Goal: Information Seeking & Learning: Learn about a topic

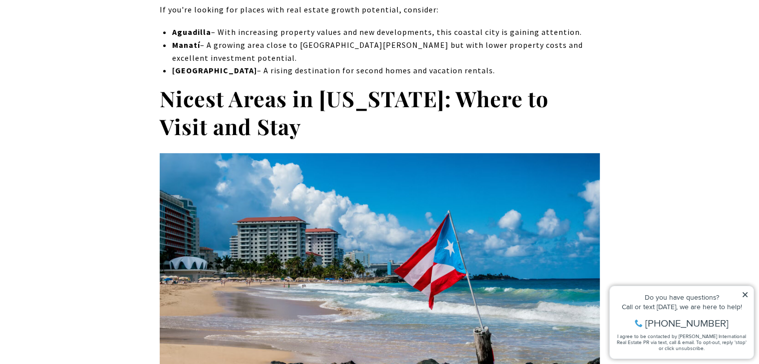
scroll to position [4548, 0]
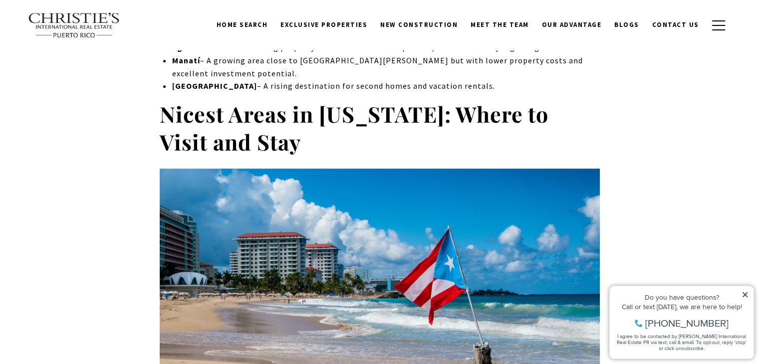
click at [745, 293] on icon at bounding box center [745, 294] width 7 height 7
click at [744, 295] on icon at bounding box center [745, 294] width 5 height 5
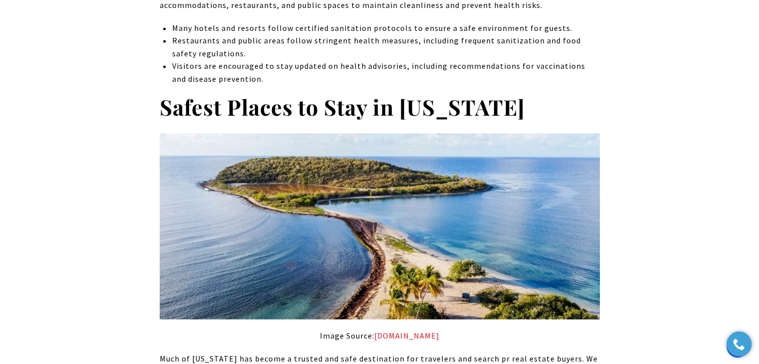
scroll to position [1853, 0]
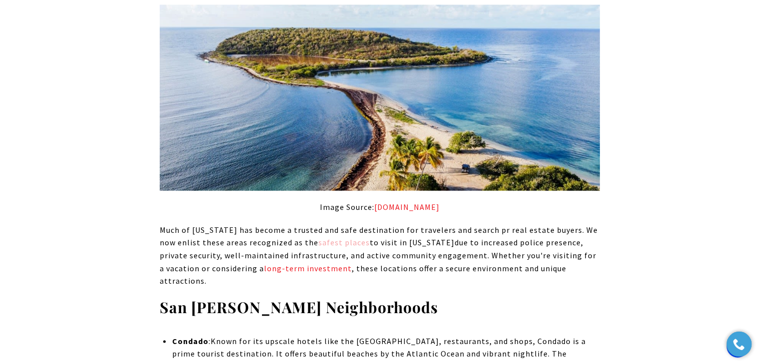
click at [329, 237] on link "safest places" at bounding box center [343, 242] width 51 height 10
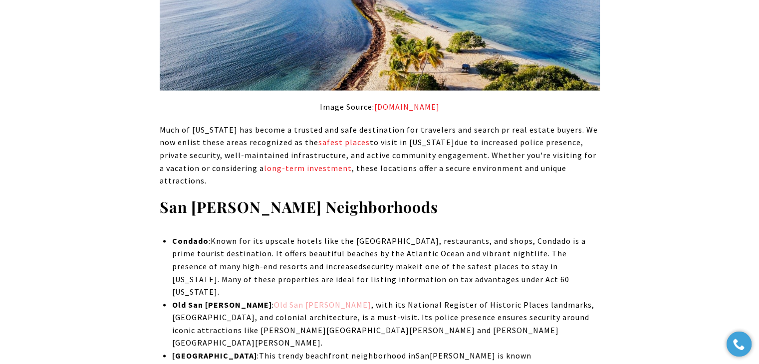
click at [274, 300] on span "Old San [PERSON_NAME]" at bounding box center [322, 305] width 97 height 10
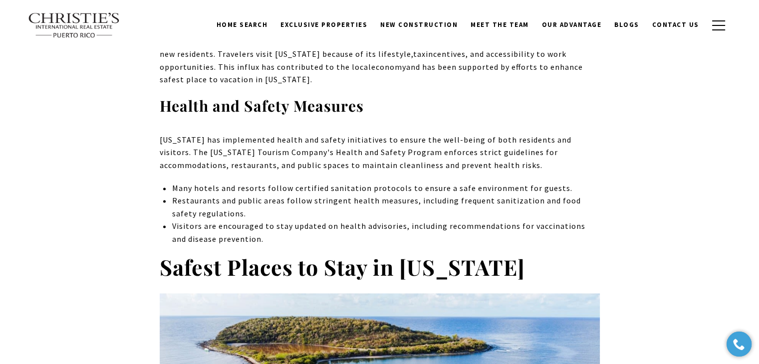
scroll to position [1553, 0]
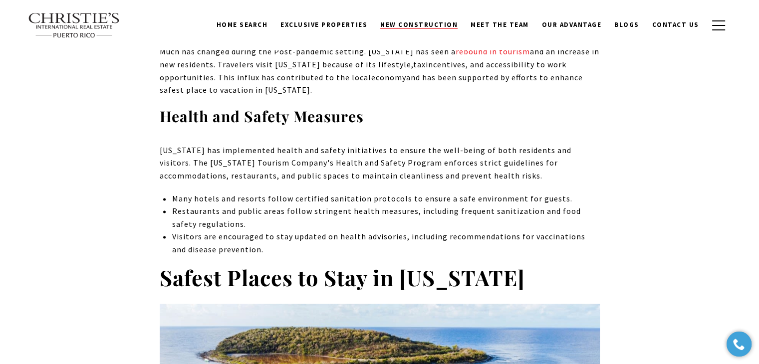
click at [442, 22] on span "New Construction" at bounding box center [418, 24] width 77 height 8
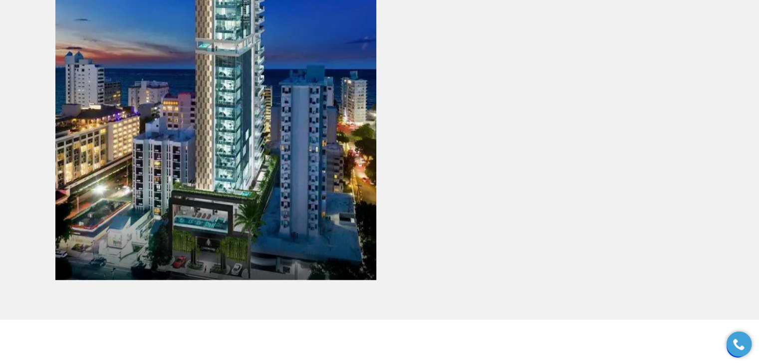
scroll to position [1547, 0]
